Goal: Information Seeking & Learning: Learn about a topic

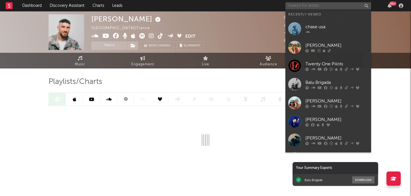
click at [346, 8] on input "text" at bounding box center [328, 5] width 86 height 7
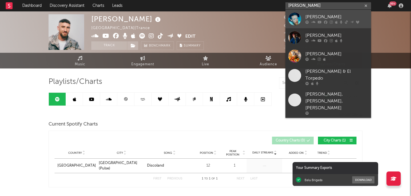
type input "[PERSON_NAME]"
click at [329, 17] on div "[PERSON_NAME]" at bounding box center [336, 17] width 63 height 7
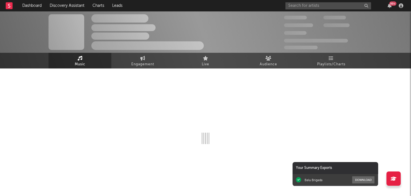
select select "6m"
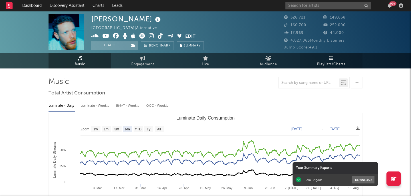
click at [345, 64] on span "Playlists/Charts" at bounding box center [331, 64] width 28 height 7
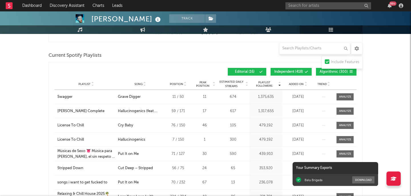
scroll to position [188, 0]
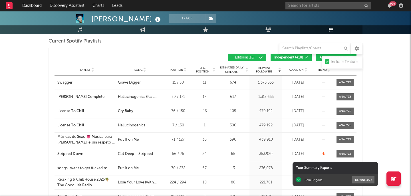
click at [295, 70] on span "Added On" at bounding box center [296, 69] width 15 height 3
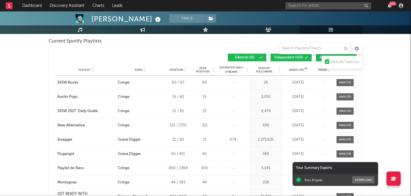
click at [295, 70] on span "Added On" at bounding box center [296, 69] width 15 height 3
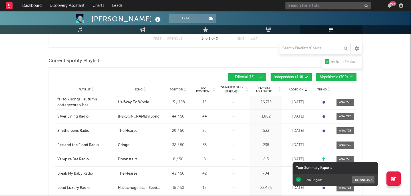
scroll to position [162, 0]
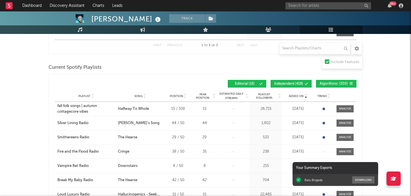
click at [294, 84] on span "Independent ( 418 )" at bounding box center [288, 83] width 29 height 3
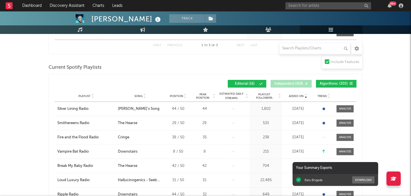
click at [337, 90] on div "Added On Playlist Song Position Peak Position Playlist Followers Added On Trend…" at bounding box center [206, 83] width 302 height 13
click at [335, 85] on span "Algorithmic ( 300 )" at bounding box center [334, 83] width 28 height 3
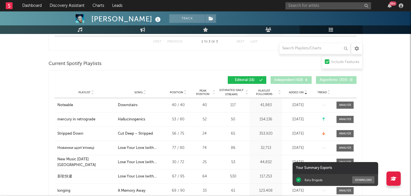
scroll to position [166, 0]
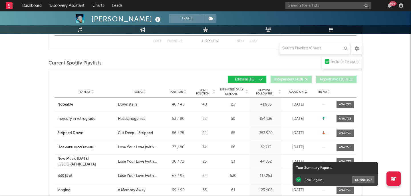
click at [302, 91] on span "Added On" at bounding box center [296, 91] width 15 height 3
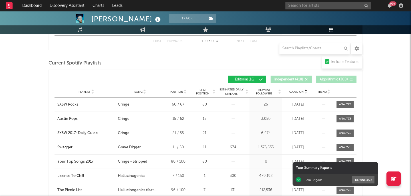
click at [302, 91] on span "Added On" at bounding box center [296, 91] width 15 height 3
